Goal: Navigation & Orientation: Go to known website

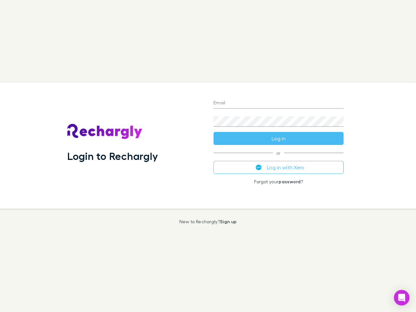
click at [208, 156] on div "Login to Rechargly" at bounding box center [135, 146] width 146 height 126
click at [279, 103] on input "Email" at bounding box center [279, 103] width 130 height 10
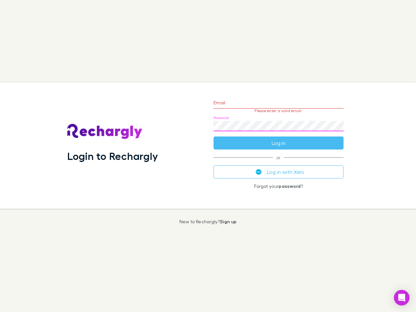
click at [279, 138] on form "Email Please enter a valid email. Password Log in" at bounding box center [279, 121] width 130 height 57
click at [279, 167] on div "Email Please enter a valid email. Password Log in or Log in with Xero Forgot yo…" at bounding box center [278, 146] width 140 height 126
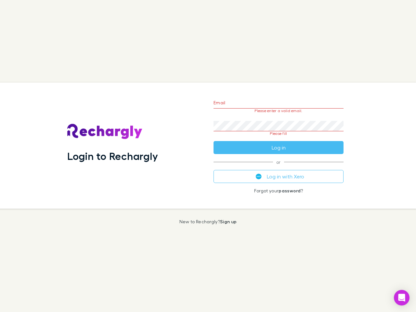
click at [402, 298] on icon "Open Intercom Messenger" at bounding box center [402, 298] width 7 height 8
